Goal: Information Seeking & Learning: Learn about a topic

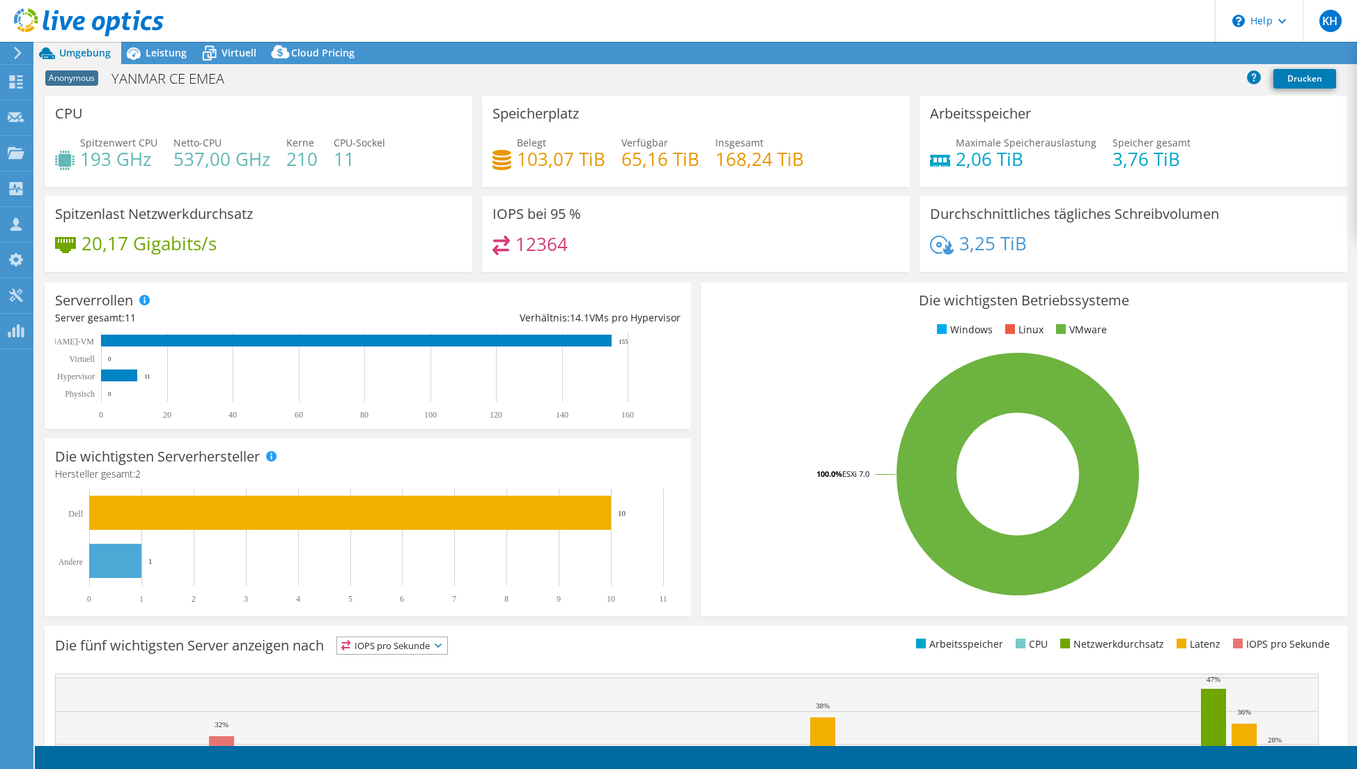
select select "USD"
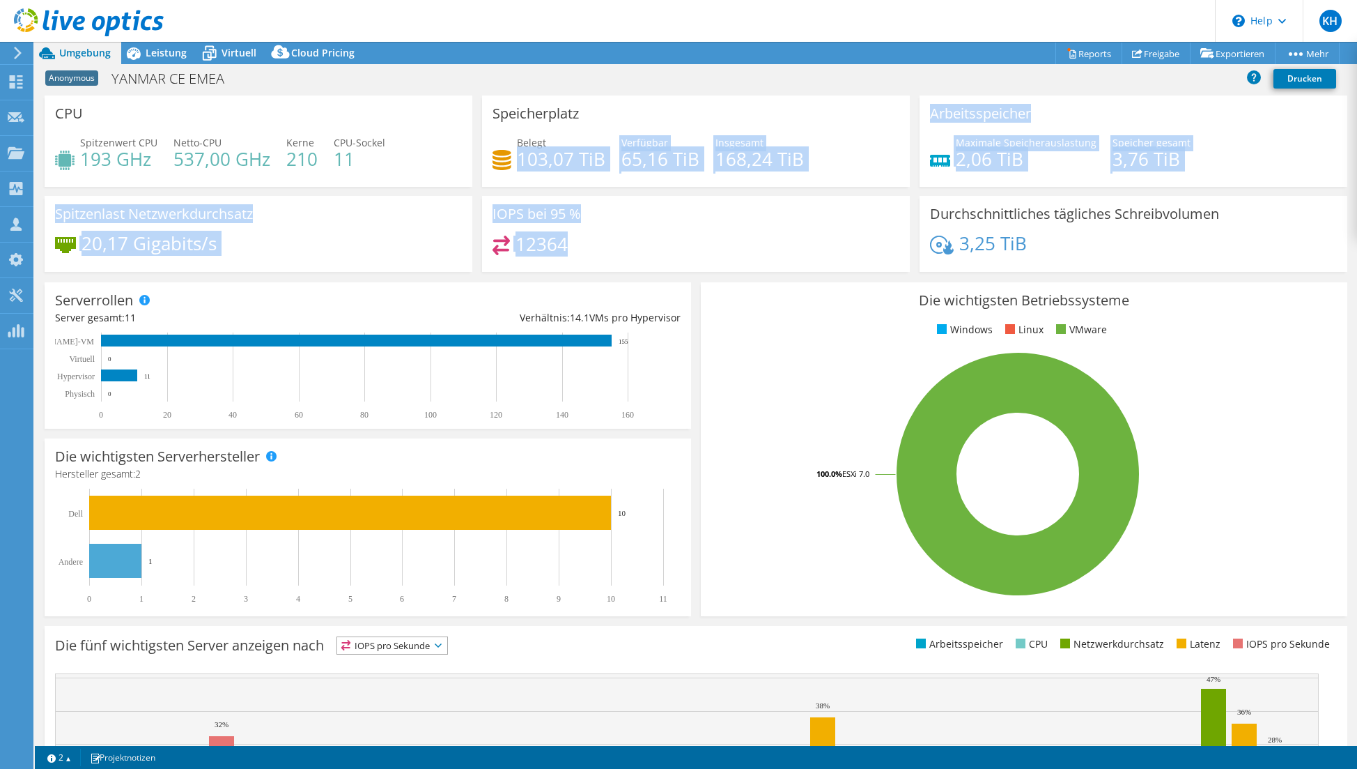
drag, startPoint x: 517, startPoint y: 158, endPoint x: 594, endPoint y: 251, distance: 120.7
click at [594, 251] on div "CPU Spitzenwert CPU 193 GHz Netto-CPU 537,00 GHz Kerne 210 CPU-Sockel 11 Speich…" at bounding box center [696, 187] width 1313 height 185
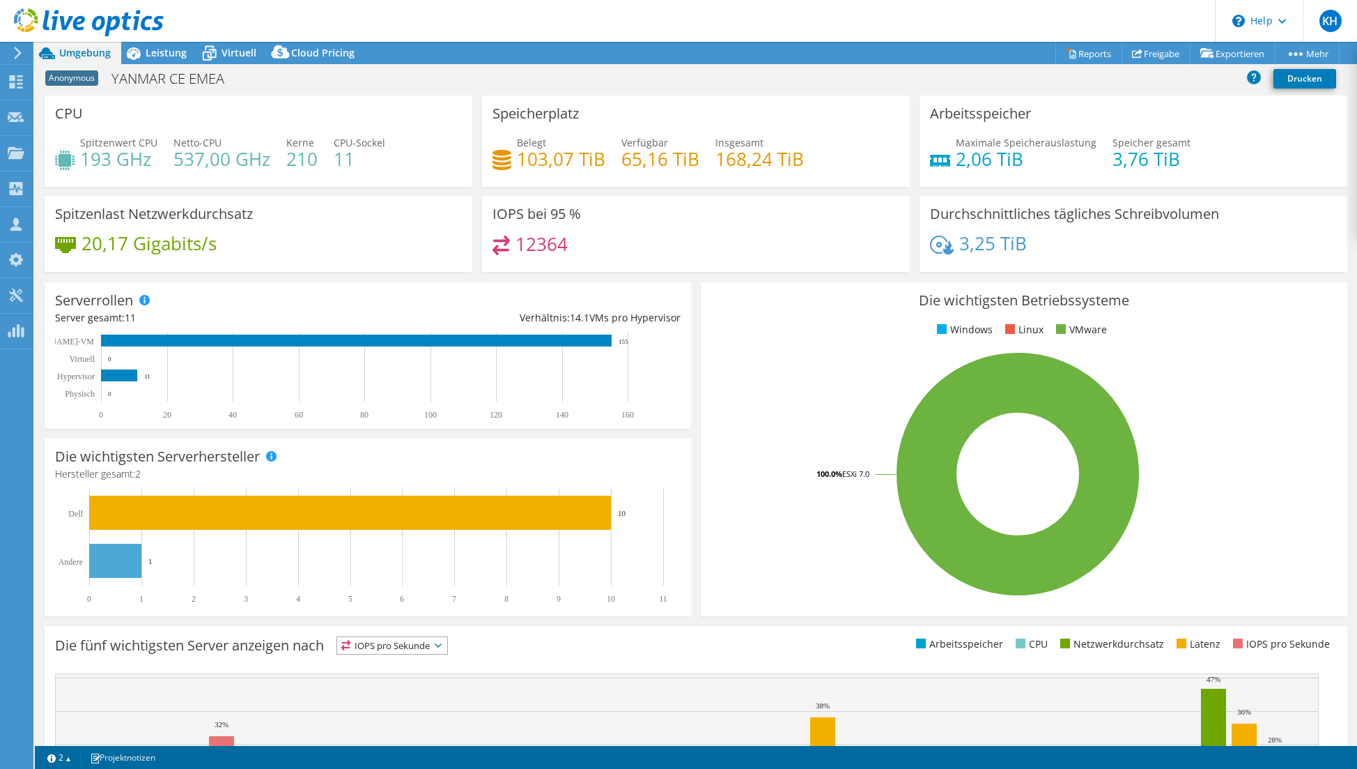
click at [594, 251] on div "12364" at bounding box center [696, 251] width 407 height 30
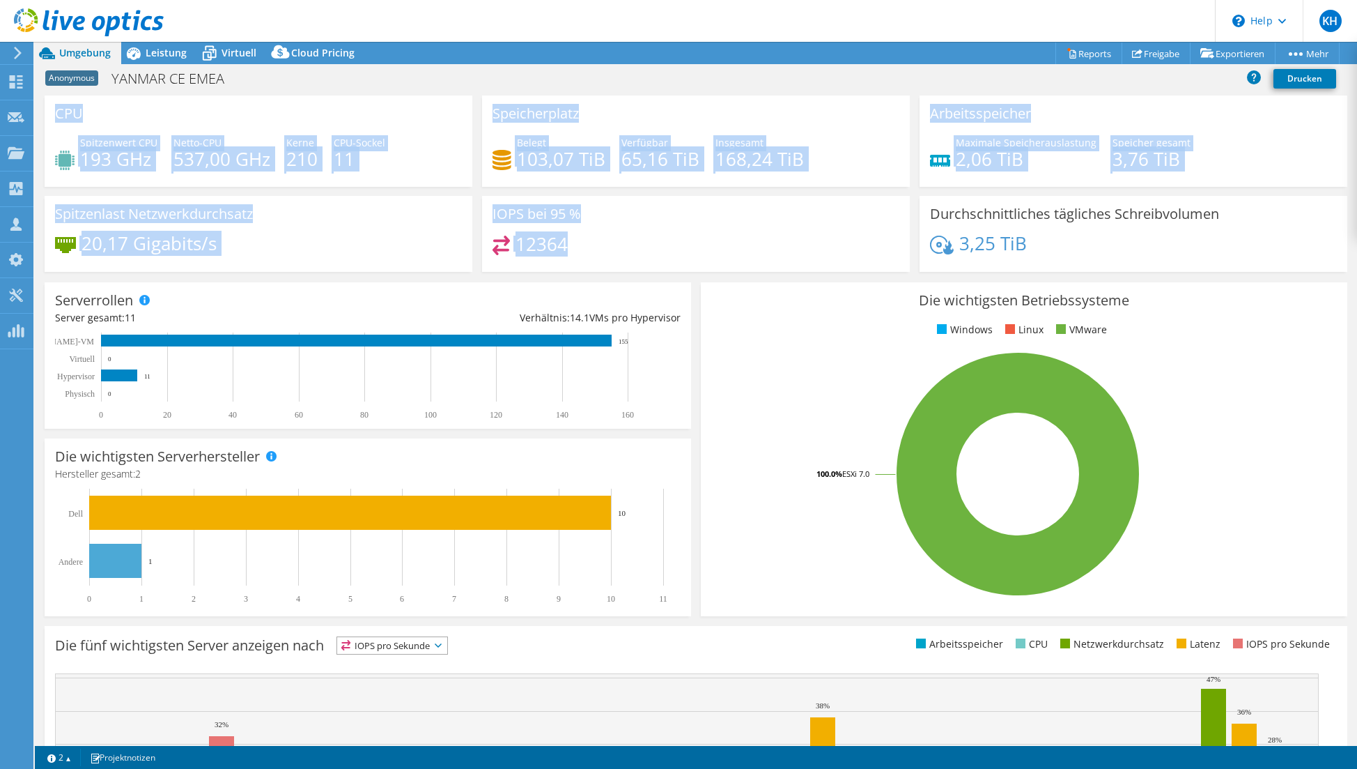
drag, startPoint x: 524, startPoint y: 231, endPoint x: 36, endPoint y: 113, distance: 501.8
click at [36, 113] on section "CPU Spitzenwert CPU 193 GHz Netto-CPU 537,00 GHz Kerne 210 CPU-Sockel 11 Speich…" at bounding box center [696, 501] width 1323 height 812
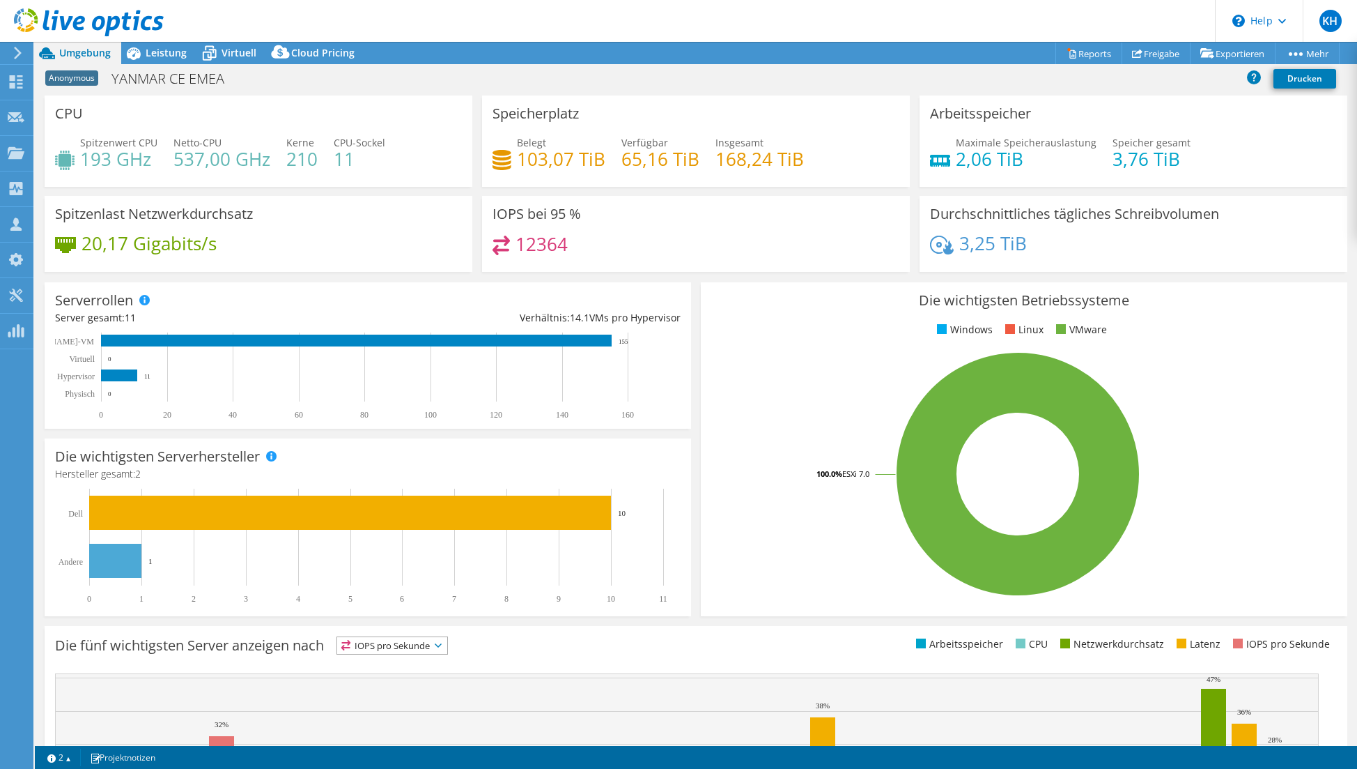
click at [784, 240] on div "12364" at bounding box center [696, 251] width 407 height 30
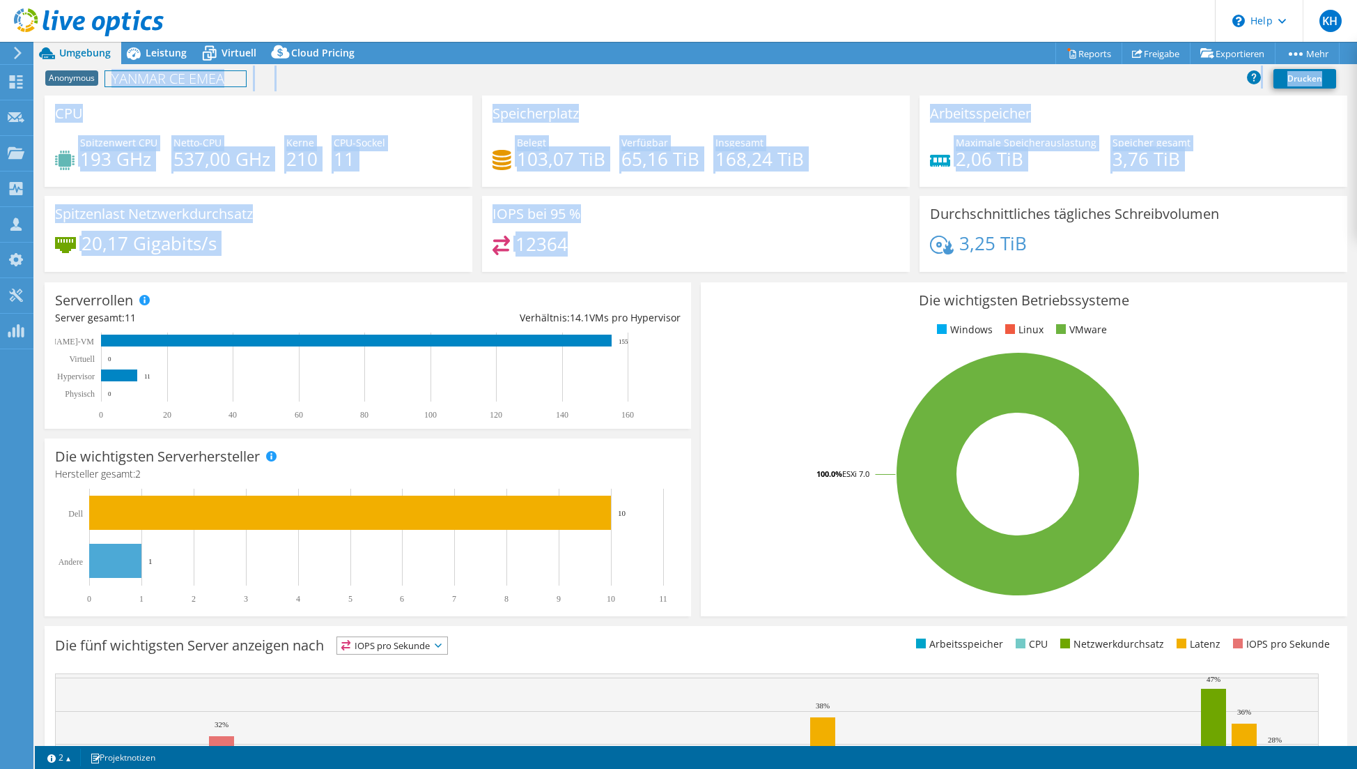
drag, startPoint x: 682, startPoint y: 252, endPoint x: 79, endPoint y: 97, distance: 621.6
click at [76, 96] on div "CPU Spitzenwert CPU 193 GHz Netto-CPU 537,00 GHz Kerne 210 CPU-Sockel 11 Speich…" at bounding box center [696, 187] width 1313 height 185
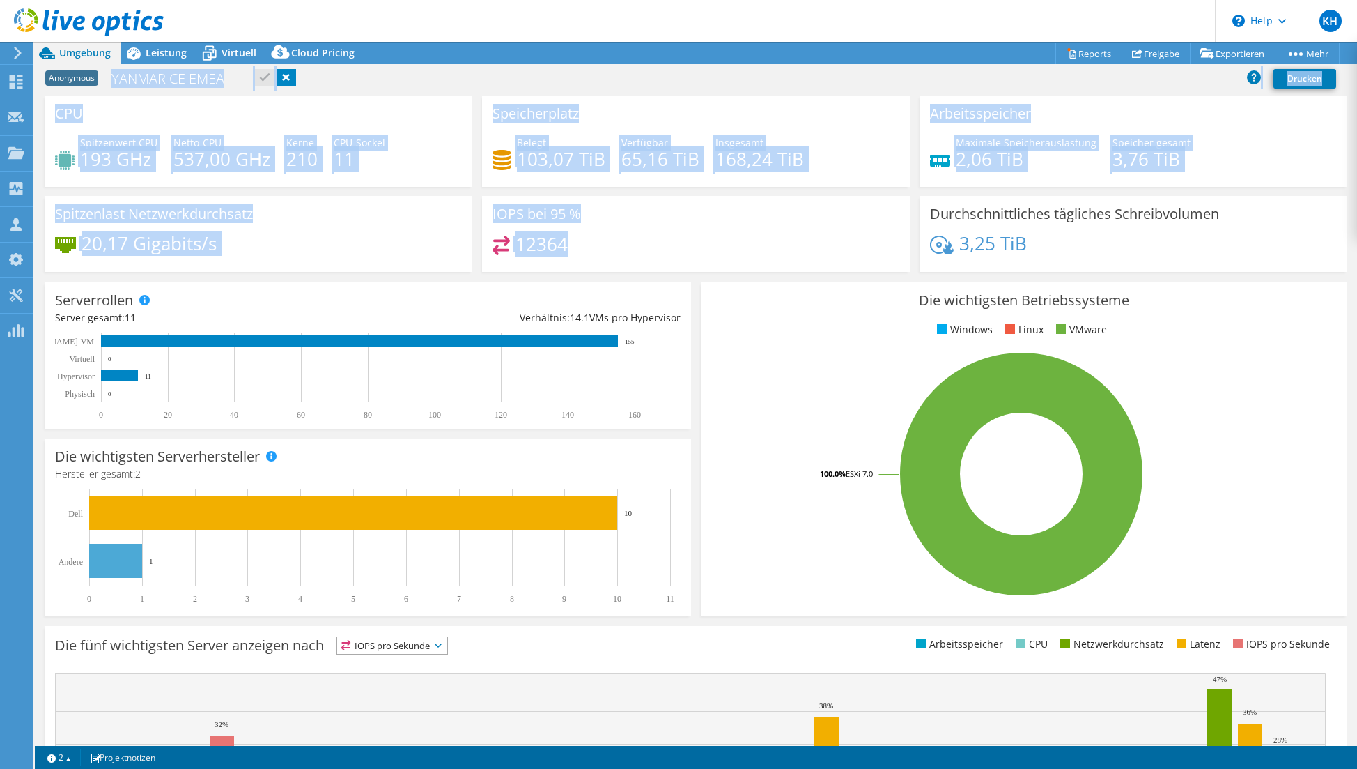
click at [1054, 184] on div "Arbeitsspeicher Maximale Speicherauslastung 2,06 TiB Speicher gesamt 3,76 TiB" at bounding box center [1134, 140] width 428 height 91
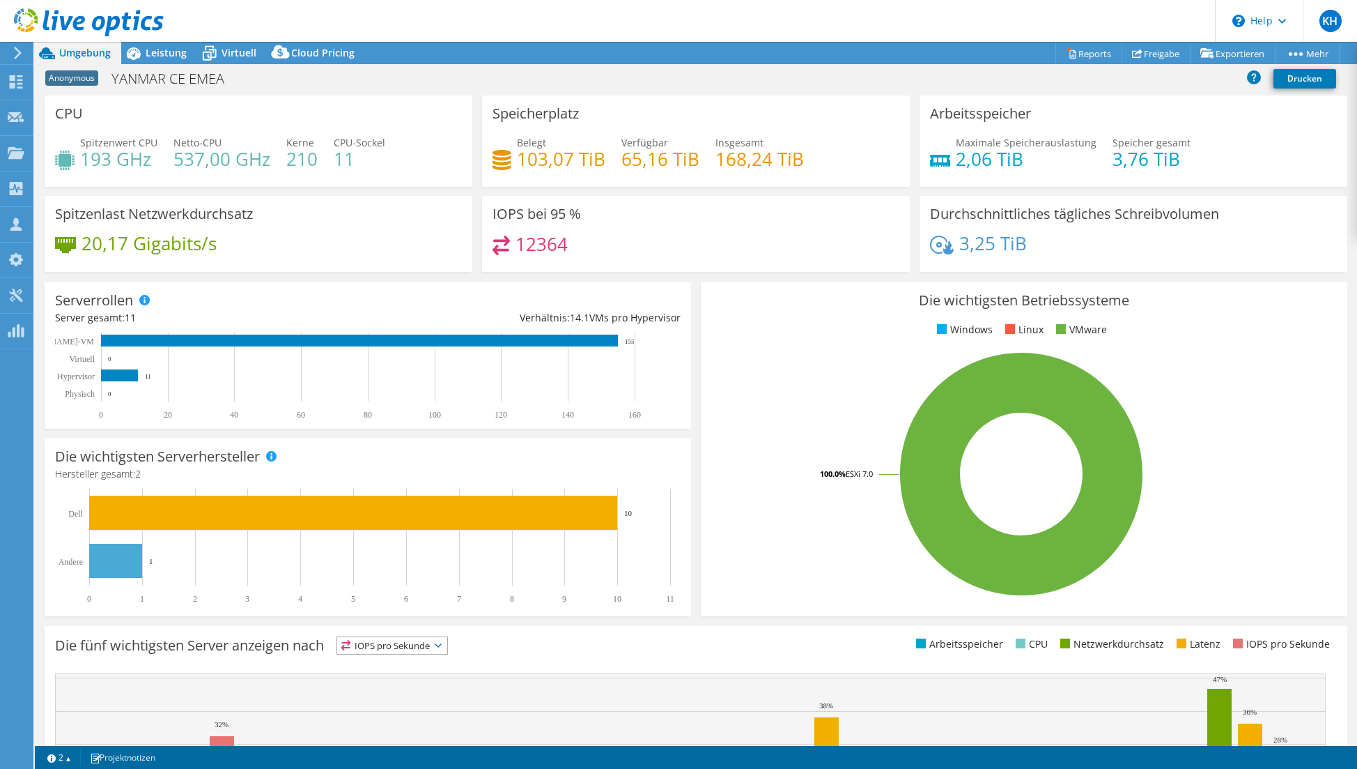
drag, startPoint x: 1082, startPoint y: 261, endPoint x: 1077, endPoint y: 248, distance: 13.5
click at [1075, 248] on div "3,25 TiB" at bounding box center [1133, 250] width 407 height 29
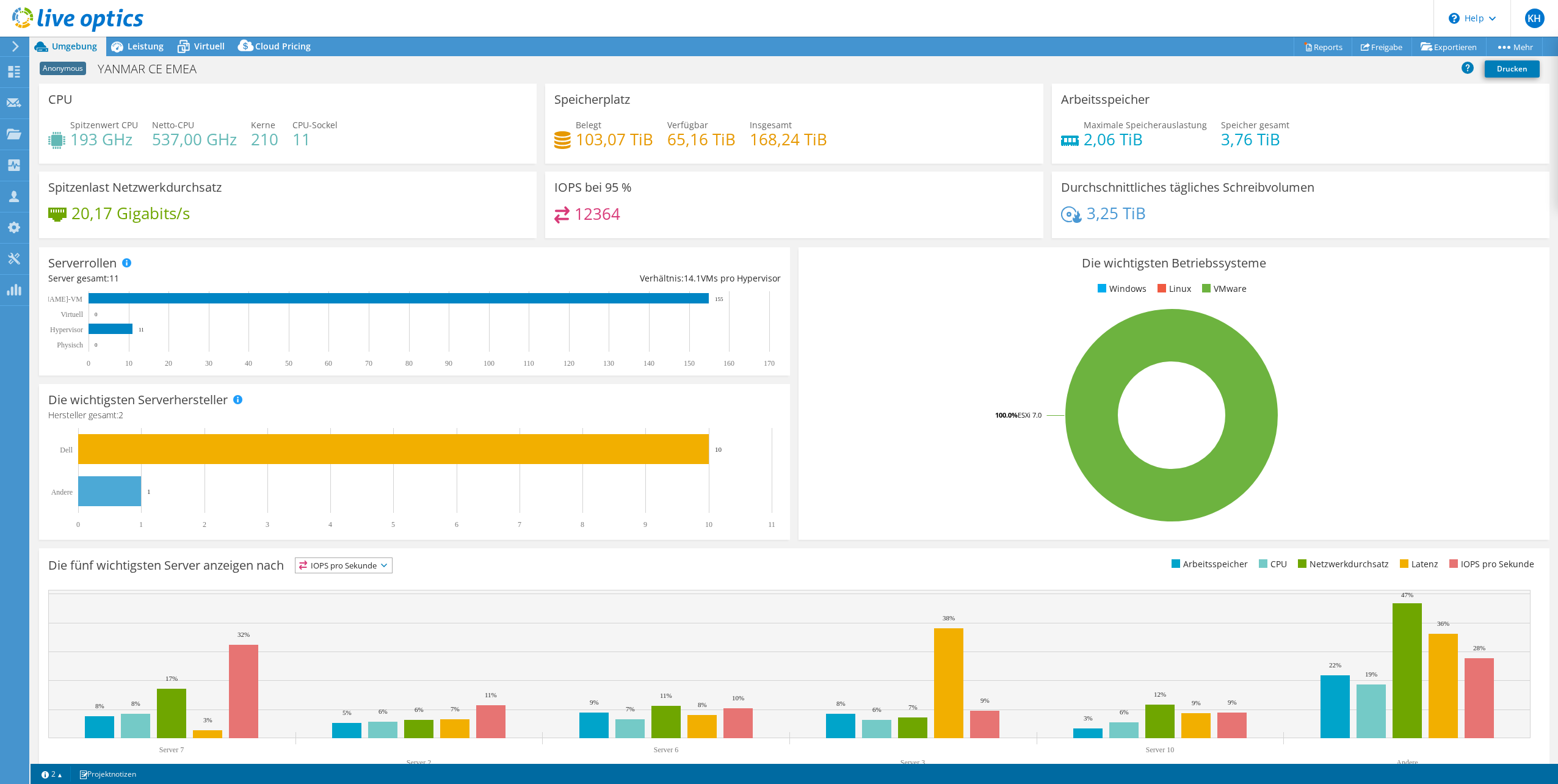
click at [0, 607] on html "KH Vertriebspartner [PERSON_NAME] [PERSON_NAME][EMAIL_ADDRESS][DOMAIN_NAME] INN…" at bounding box center [779, 392] width 1558 height 784
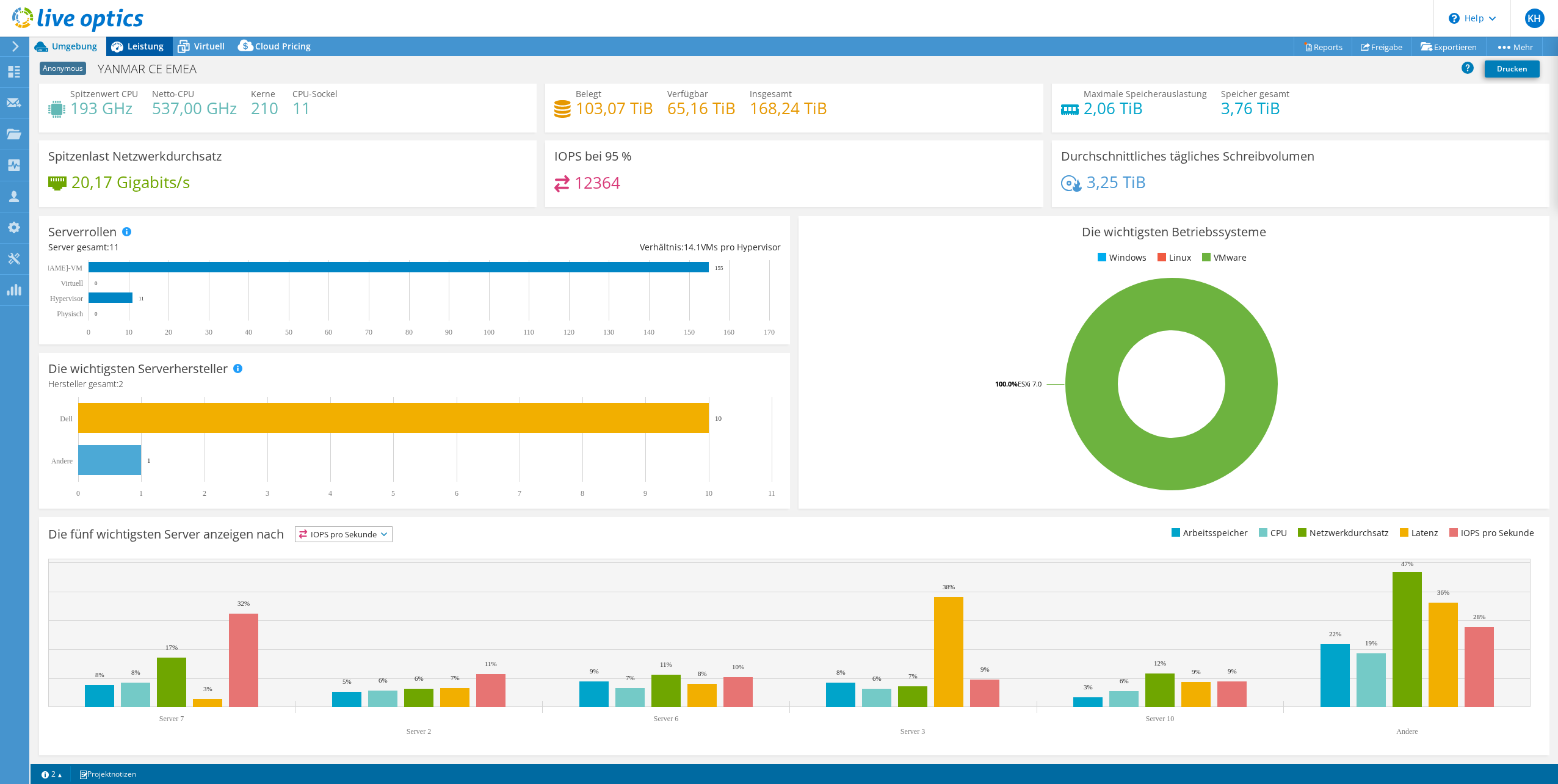
click at [140, 46] on span "Leistung" at bounding box center [145, 46] width 36 height 11
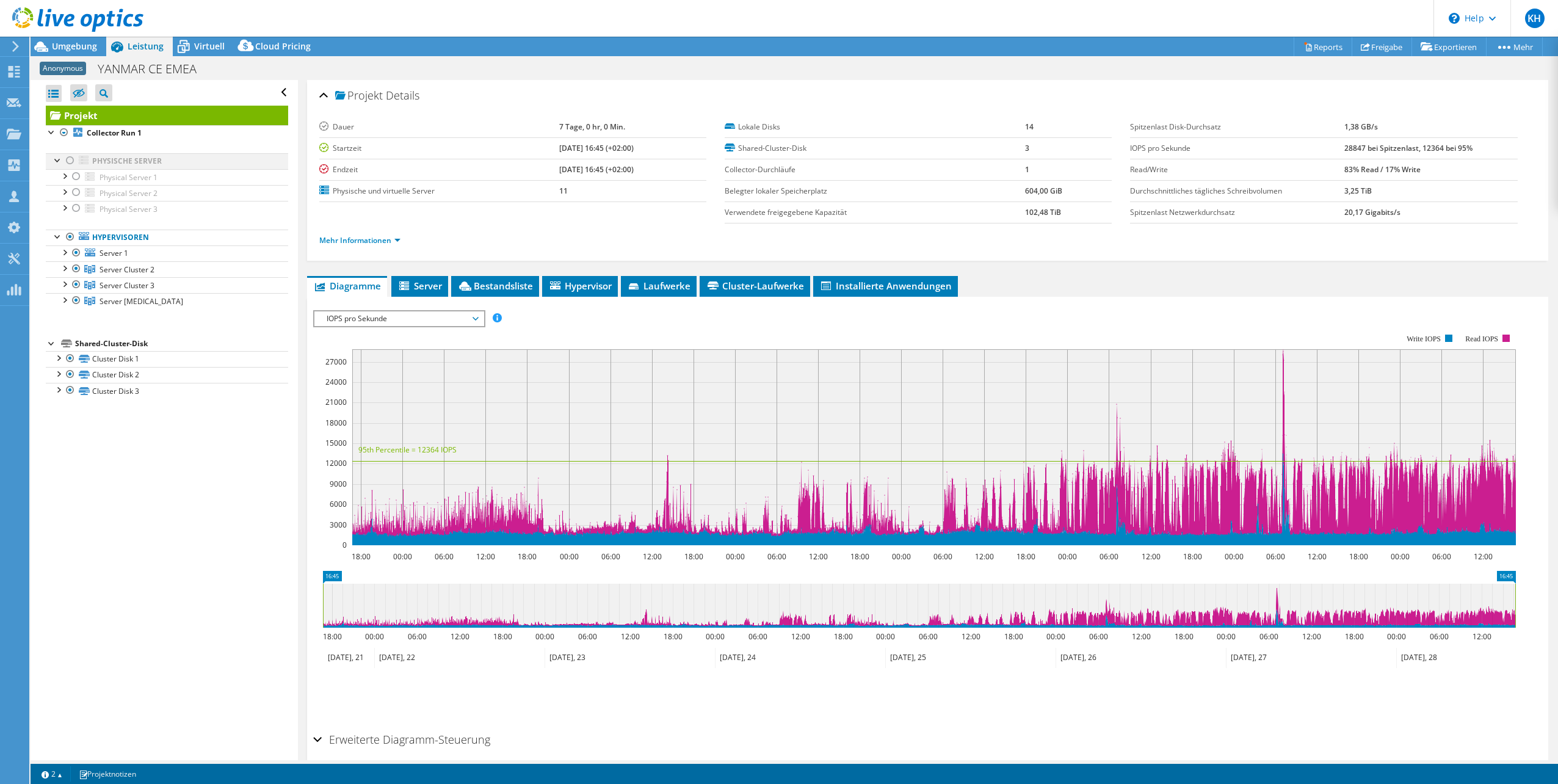
click at [68, 159] on div at bounding box center [70, 160] width 12 height 15
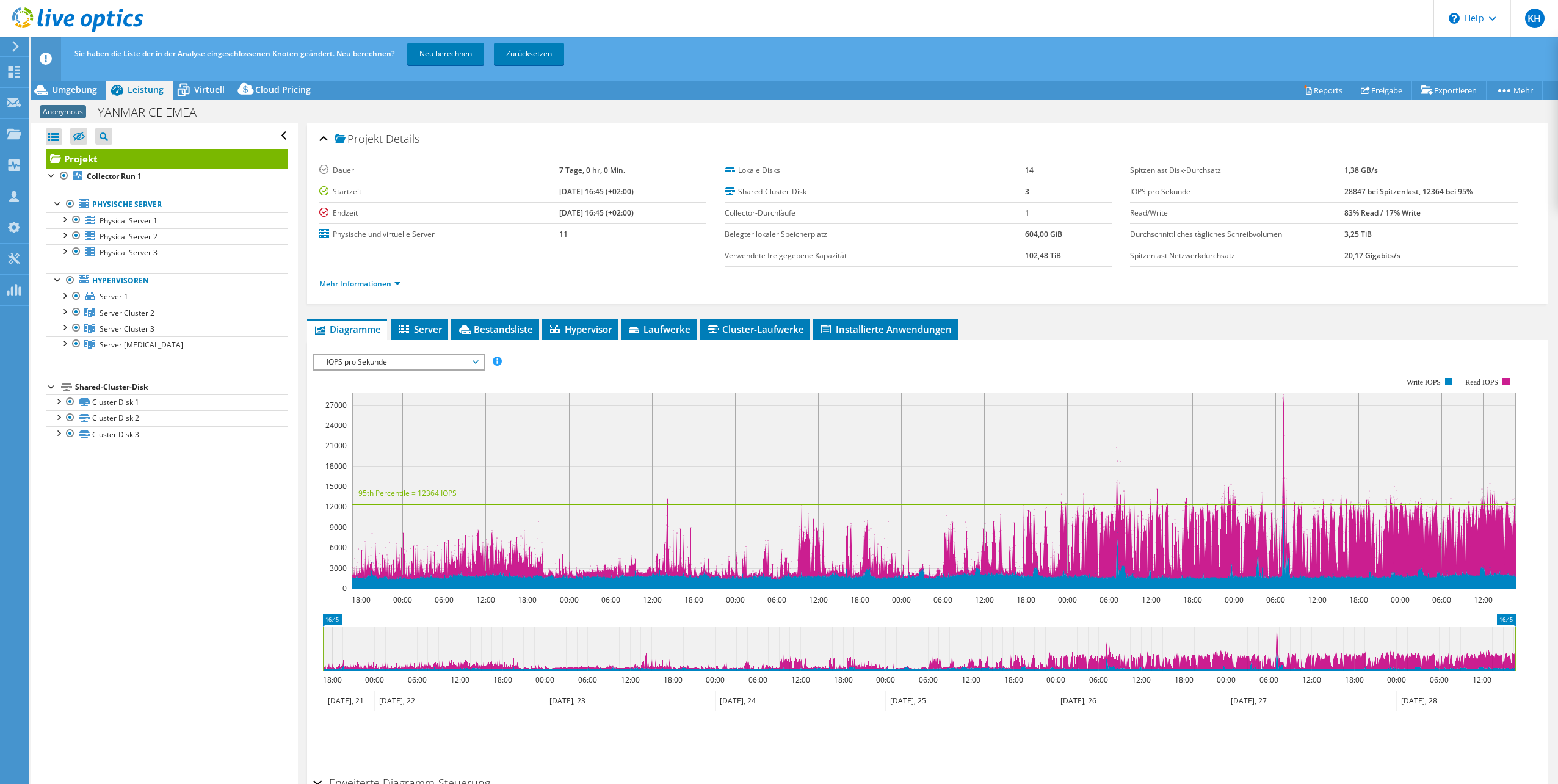
click at [123, 385] on div "Shared-Cluster-Disk" at bounding box center [181, 386] width 213 height 15
click at [126, 406] on link "Cluster Disk 1" at bounding box center [166, 402] width 243 height 16
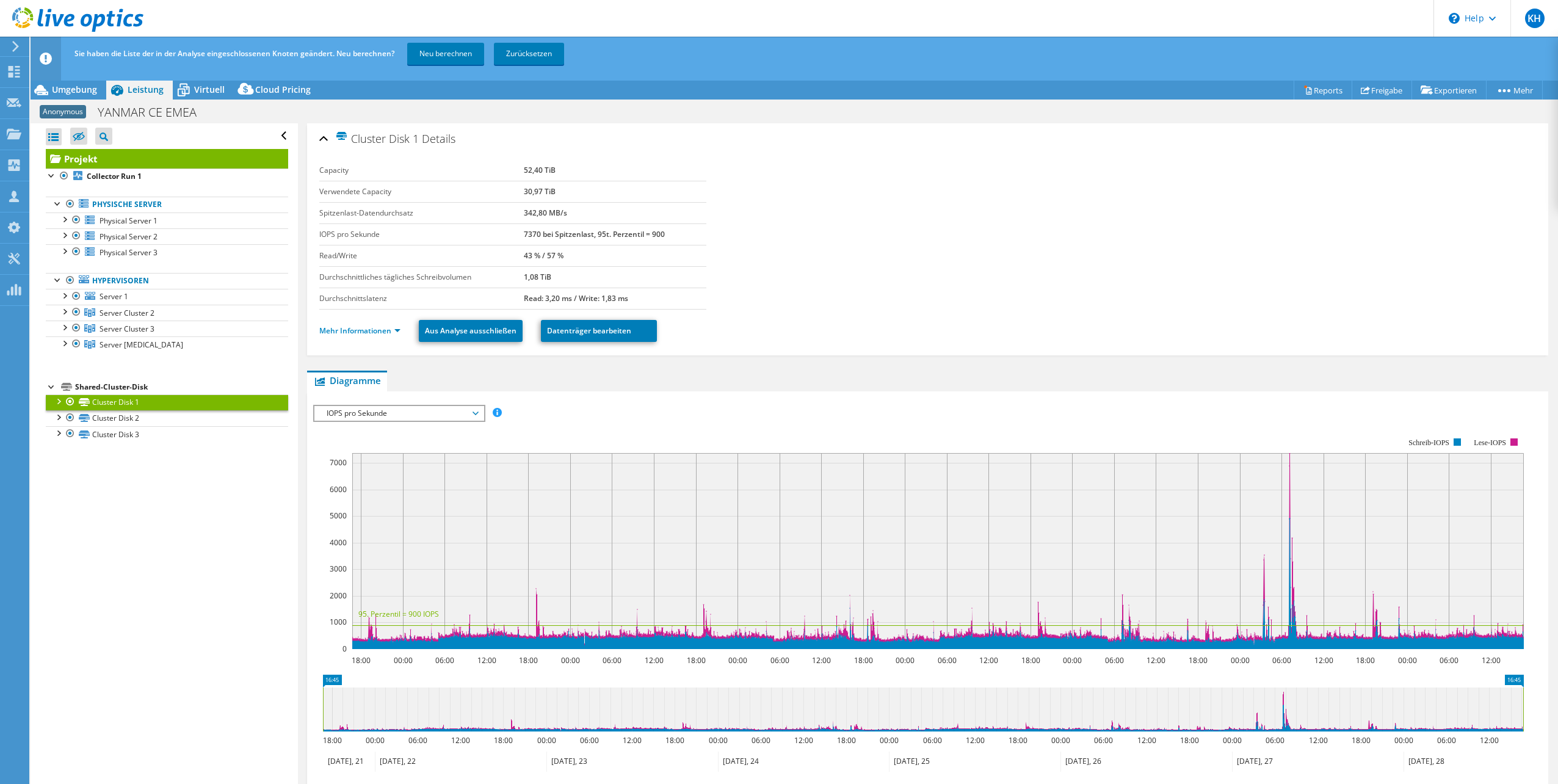
scroll to position [61, 0]
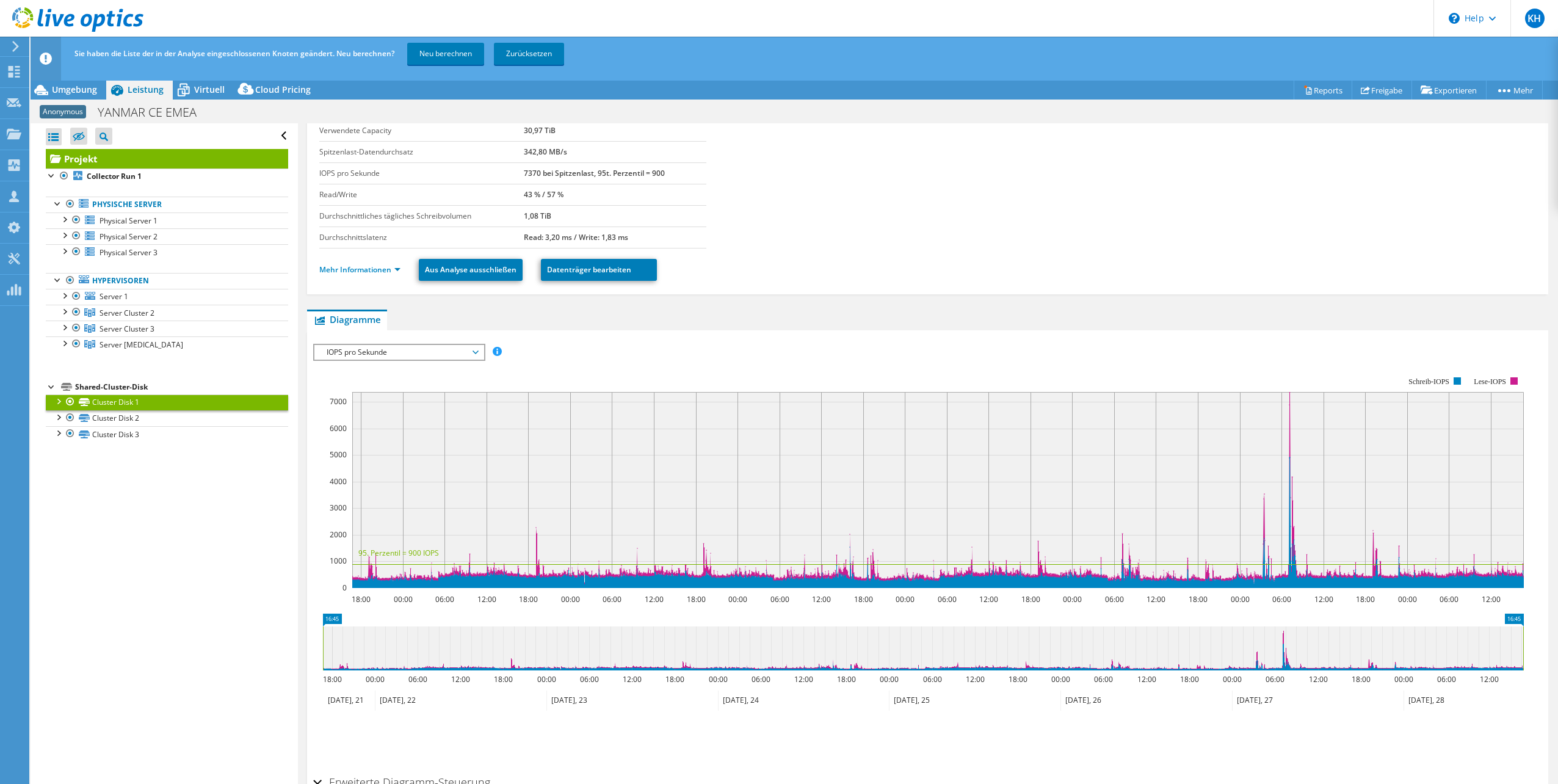
click at [398, 349] on span "IOPS pro Sekunde" at bounding box center [399, 352] width 157 height 15
click at [353, 384] on li "Disk-Durchsatz" at bounding box center [399, 381] width 169 height 15
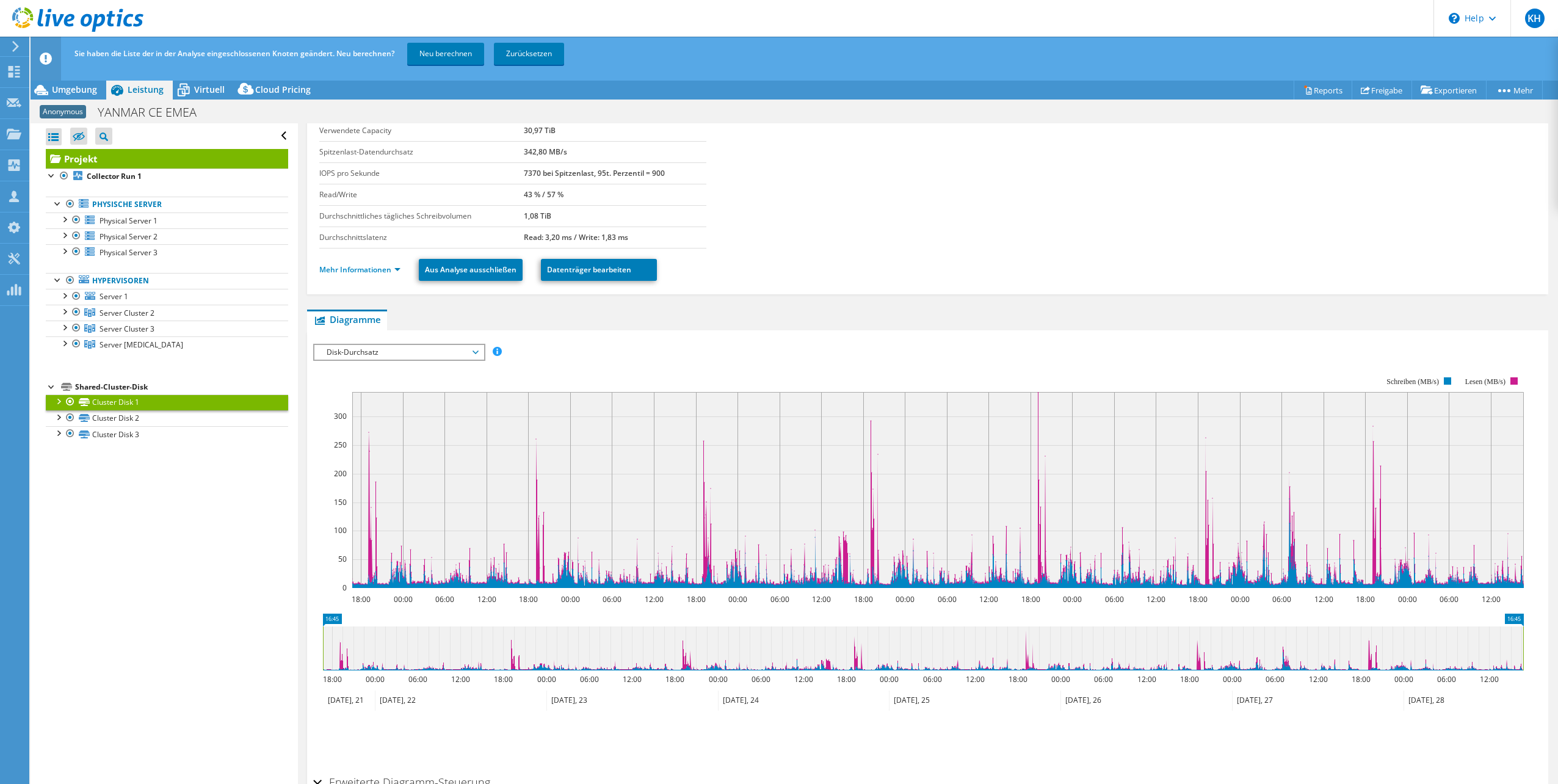
click at [353, 353] on span "Disk-Durchsatz" at bounding box center [399, 352] width 157 height 15
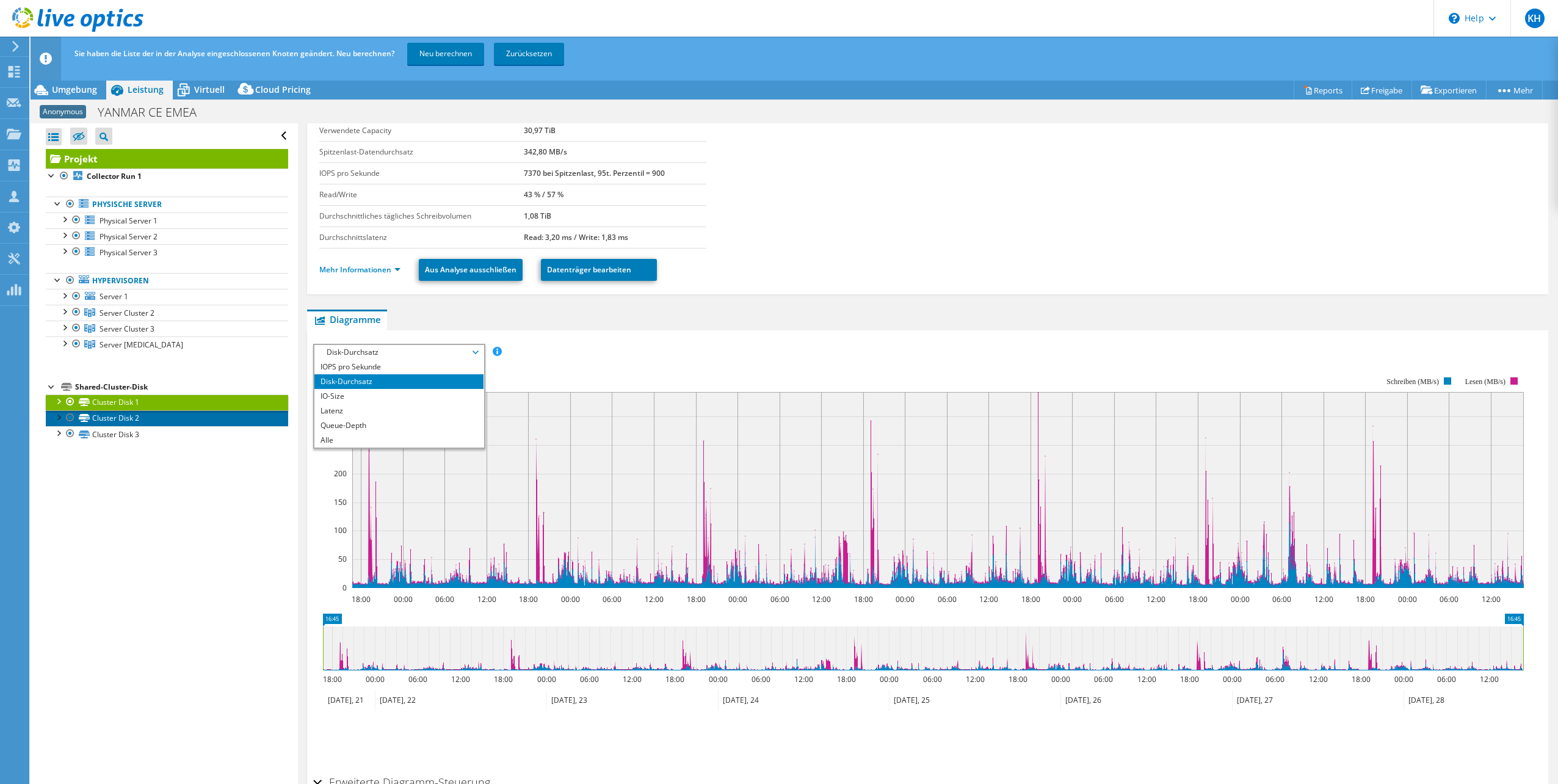
click at [125, 424] on link "Cluster Disk 2" at bounding box center [166, 418] width 243 height 16
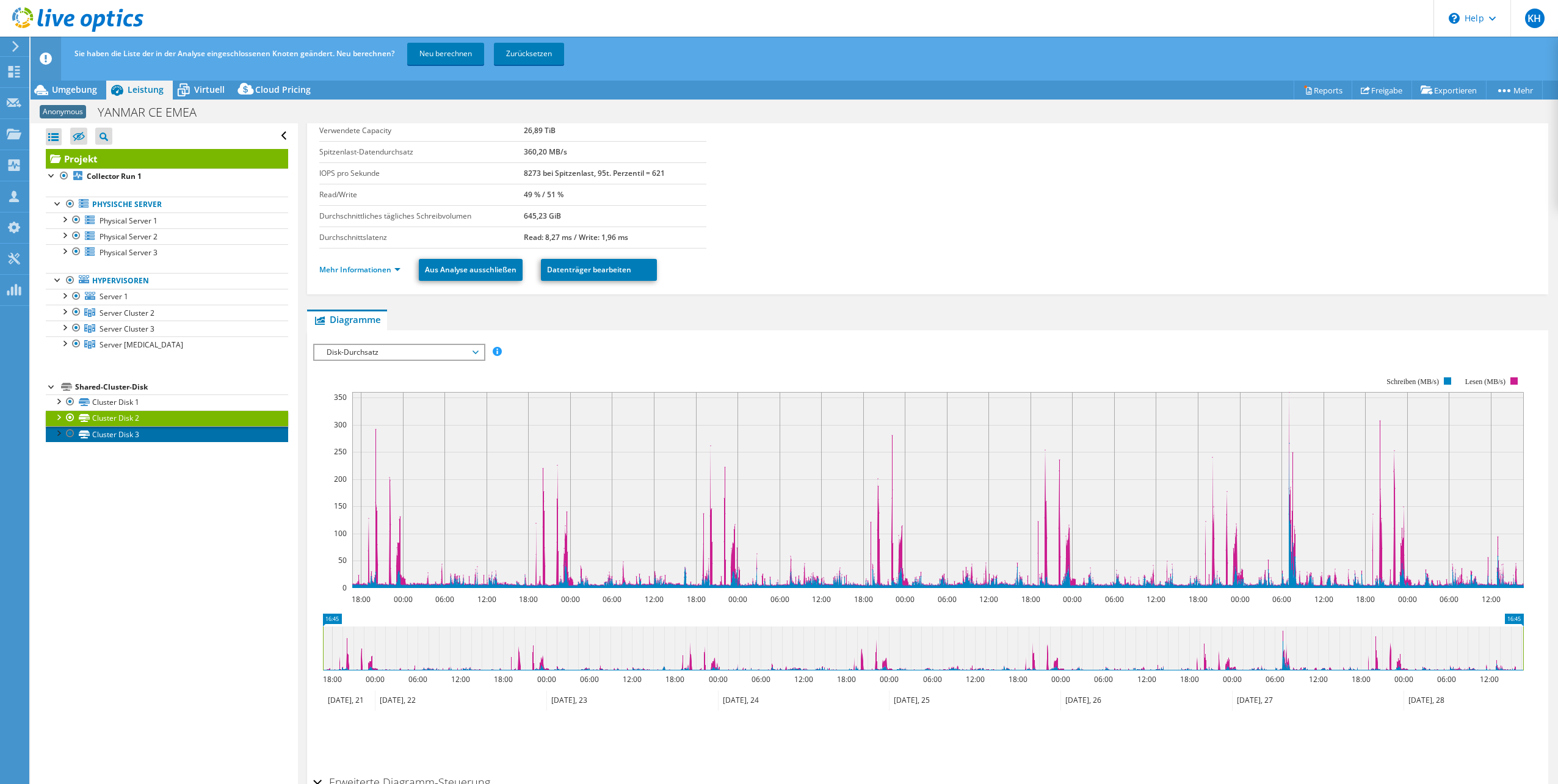
click at [123, 437] on link "Cluster Disk 3" at bounding box center [166, 434] width 243 height 16
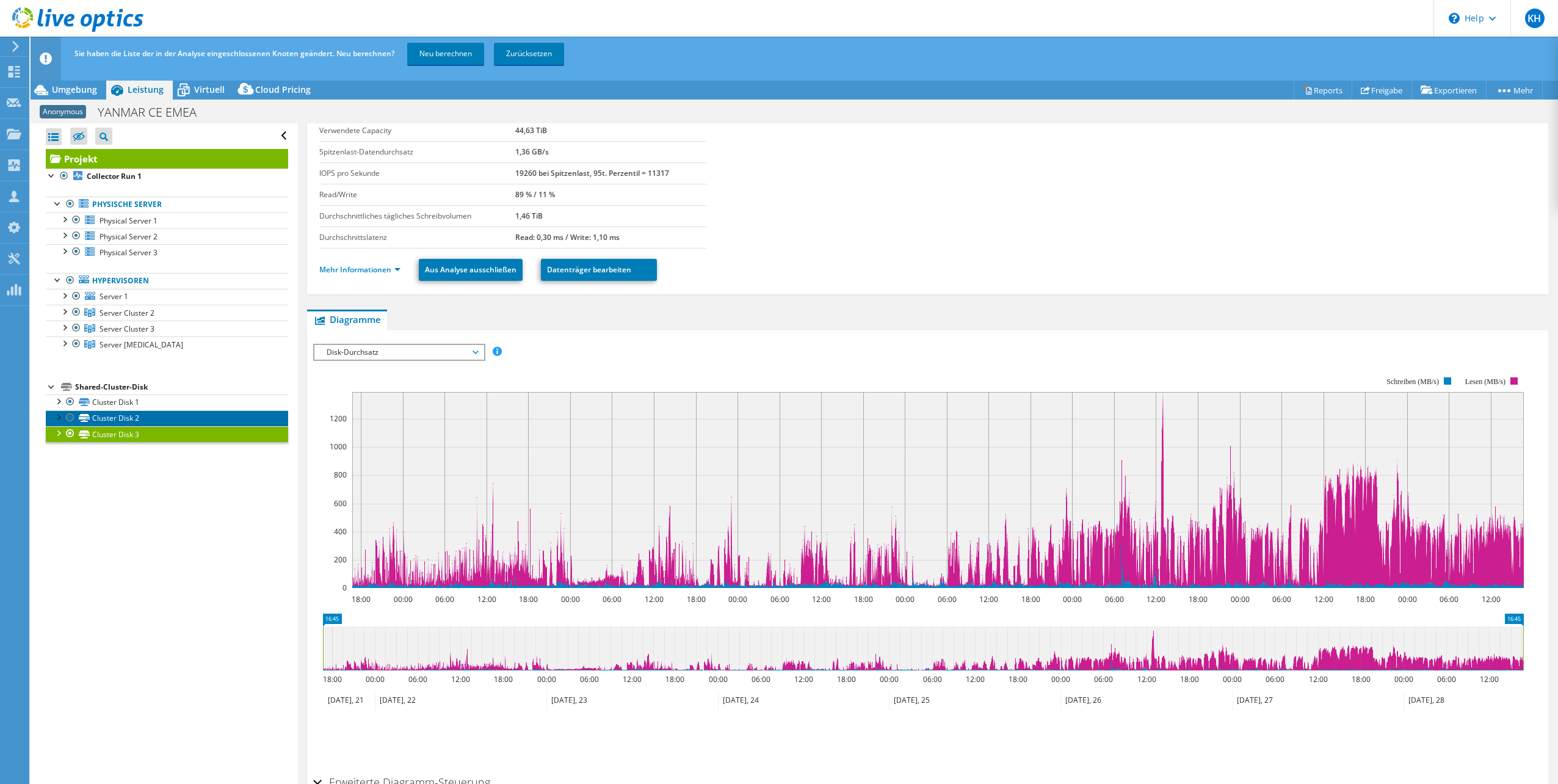
click at [135, 417] on link "Cluster Disk 2" at bounding box center [166, 418] width 243 height 16
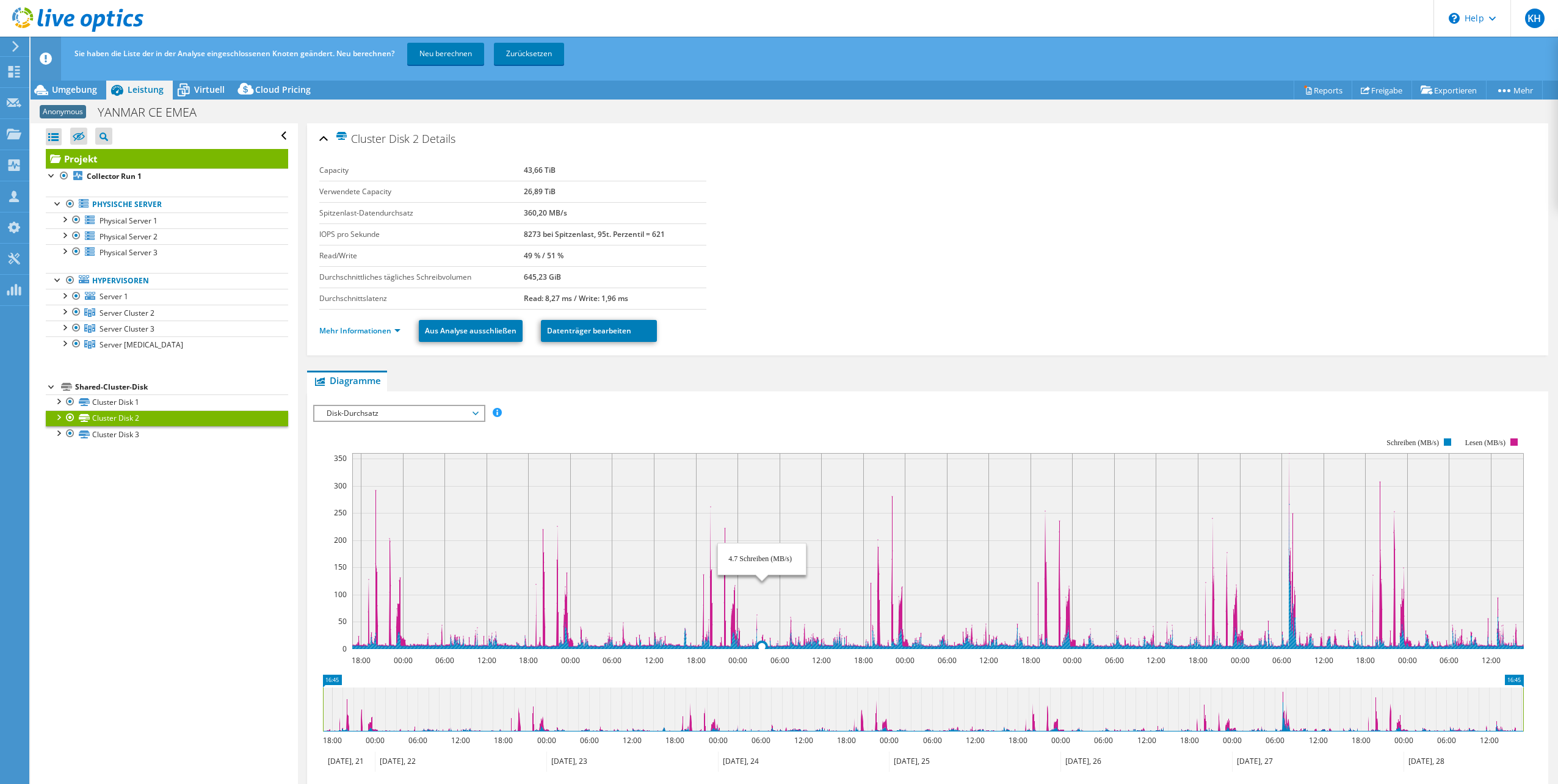
select select "USD"
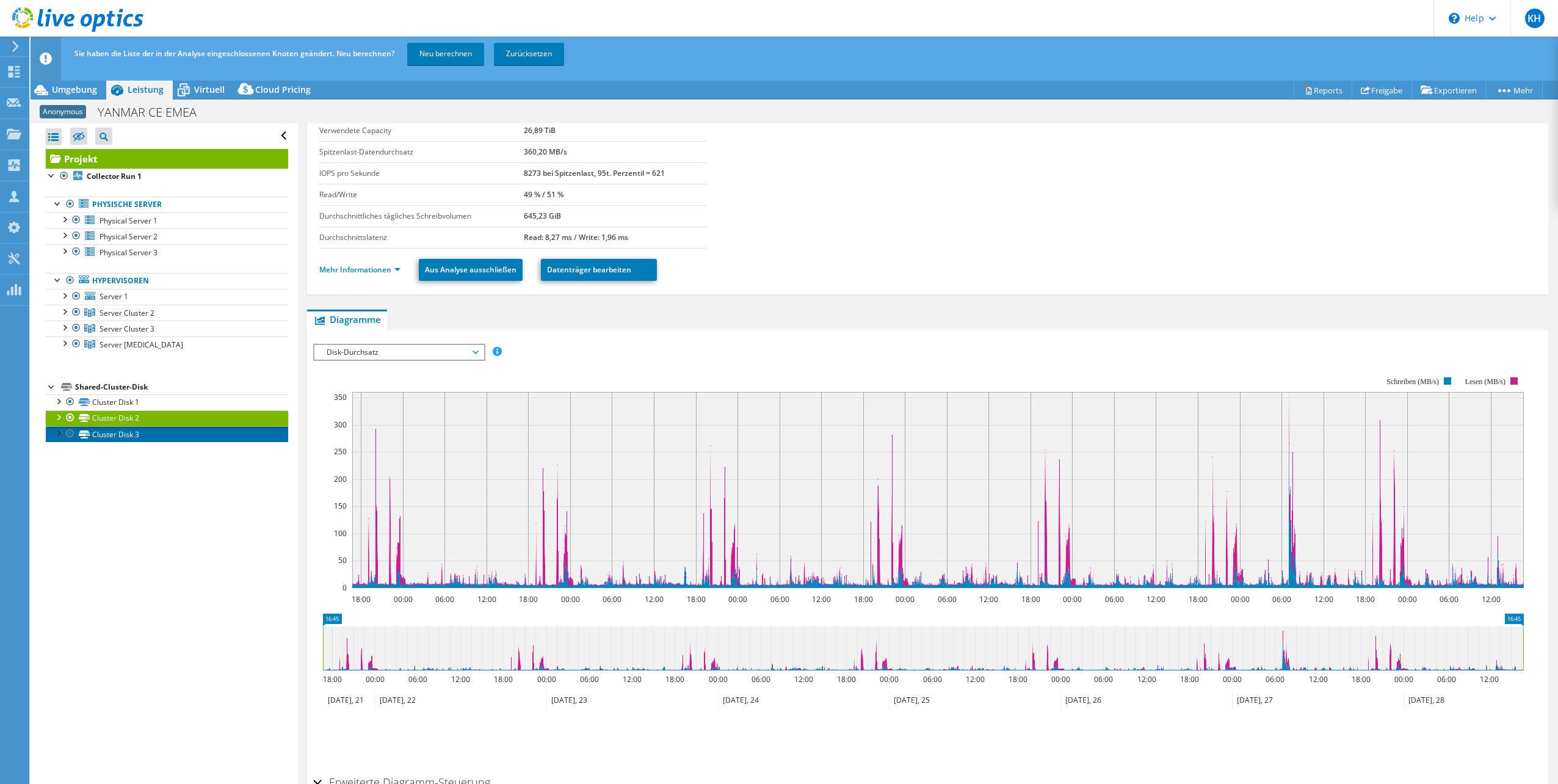
click at [140, 437] on link "Cluster Disk 3" at bounding box center [166, 434] width 243 height 16
